Goal: Check status: Check status

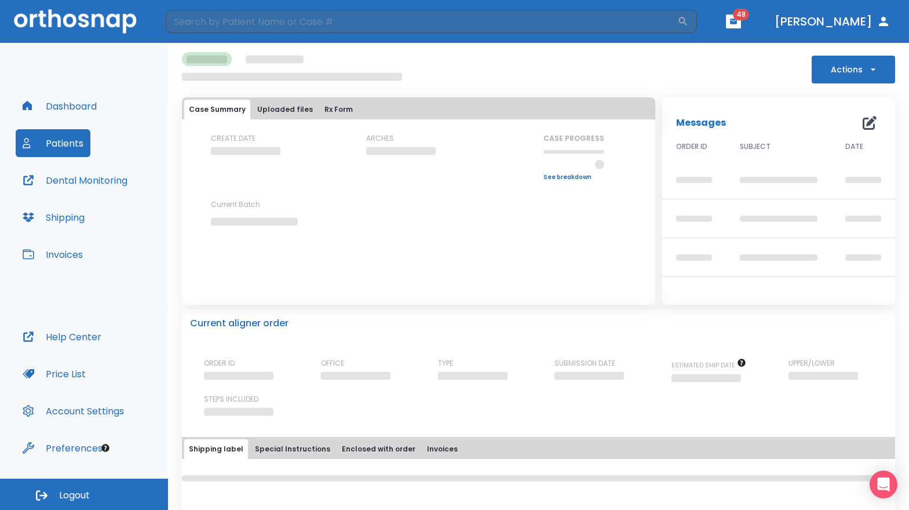
click at [76, 150] on button "Patients" at bounding box center [53, 143] width 75 height 28
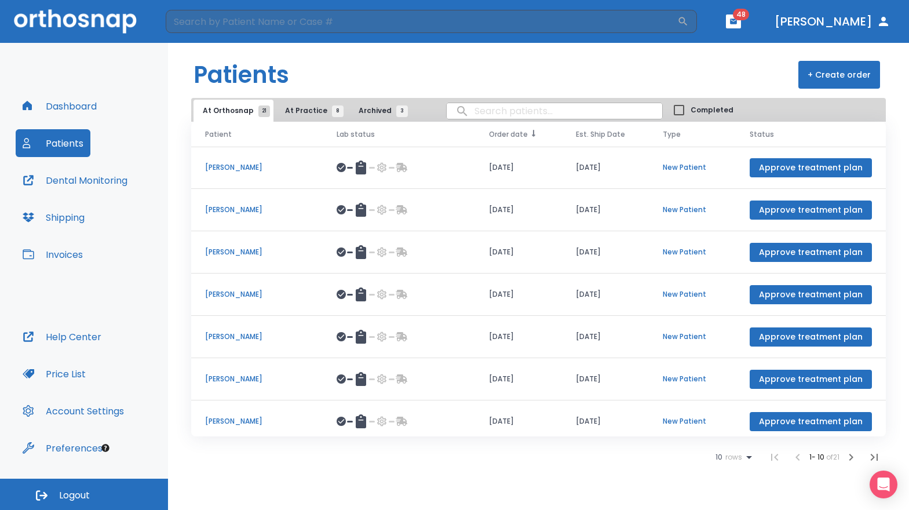
click at [513, 132] on span "Order date" at bounding box center [508, 134] width 39 height 10
click at [513, 132] on span "Order date" at bounding box center [510, 134] width 42 height 10
click at [235, 205] on p "[PERSON_NAME]" at bounding box center [257, 210] width 104 height 10
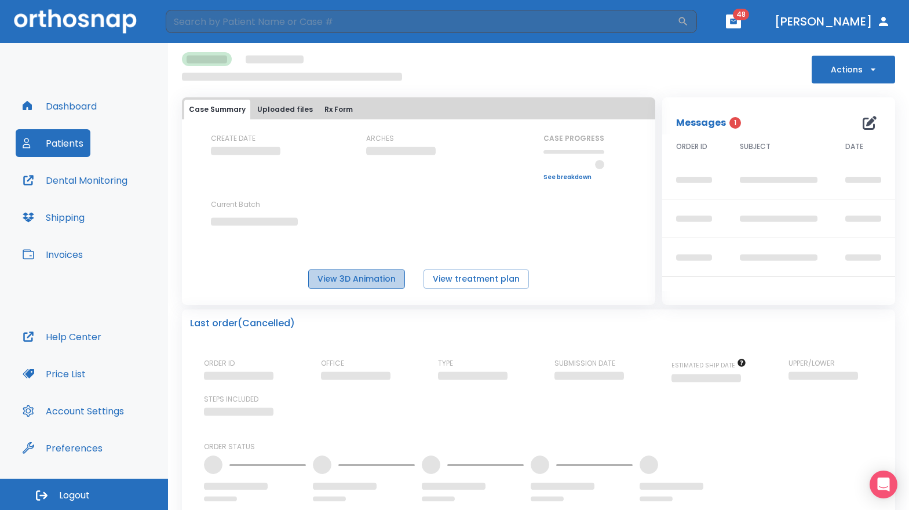
click at [340, 275] on button "View 3D Animation" at bounding box center [356, 278] width 97 height 19
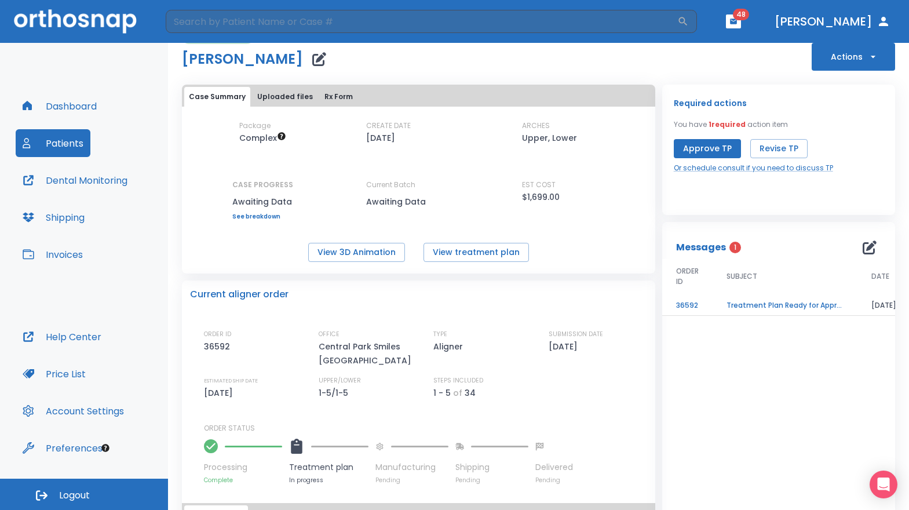
scroll to position [23, 0]
click at [762, 304] on td "Treatment Plan Ready for Approval!" at bounding box center [785, 304] width 145 height 20
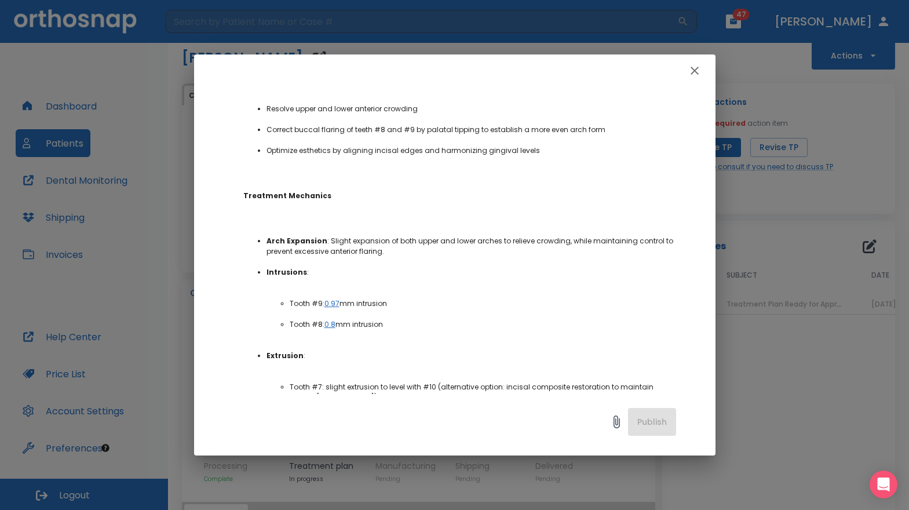
scroll to position [376, 0]
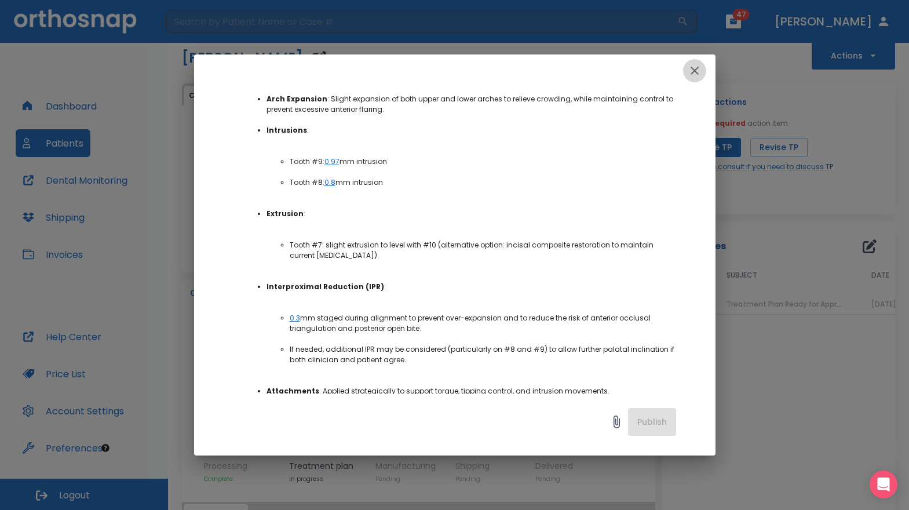
click at [699, 67] on icon "button" at bounding box center [695, 71] width 14 height 14
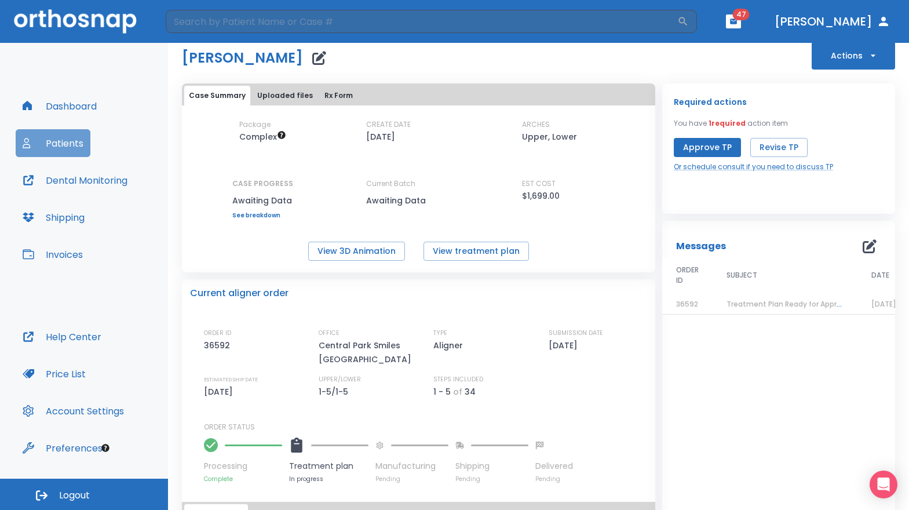
click at [50, 147] on button "Patients" at bounding box center [53, 143] width 75 height 28
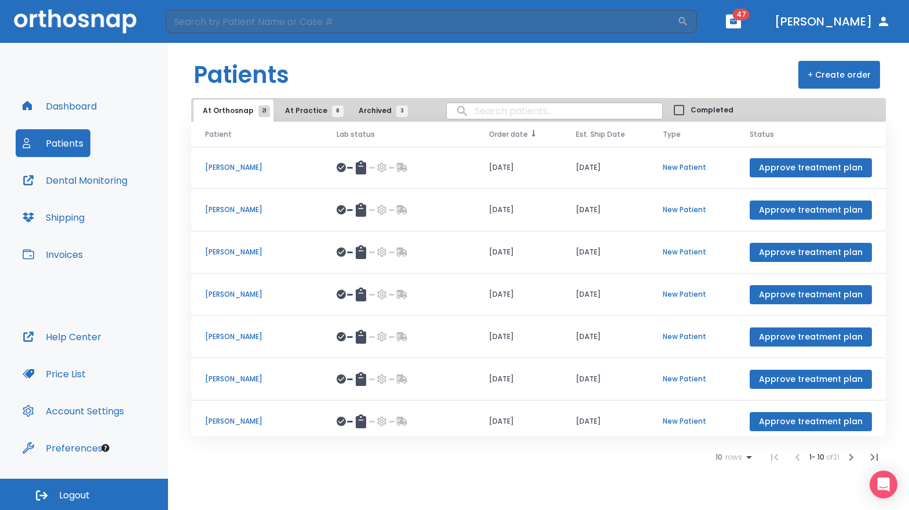
click at [489, 136] on span "Order date" at bounding box center [508, 134] width 39 height 10
click at [489, 136] on span "Order date" at bounding box center [510, 134] width 42 height 10
click at [510, 294] on td "[DATE]" at bounding box center [518, 295] width 87 height 42
